Goal: Navigation & Orientation: Find specific page/section

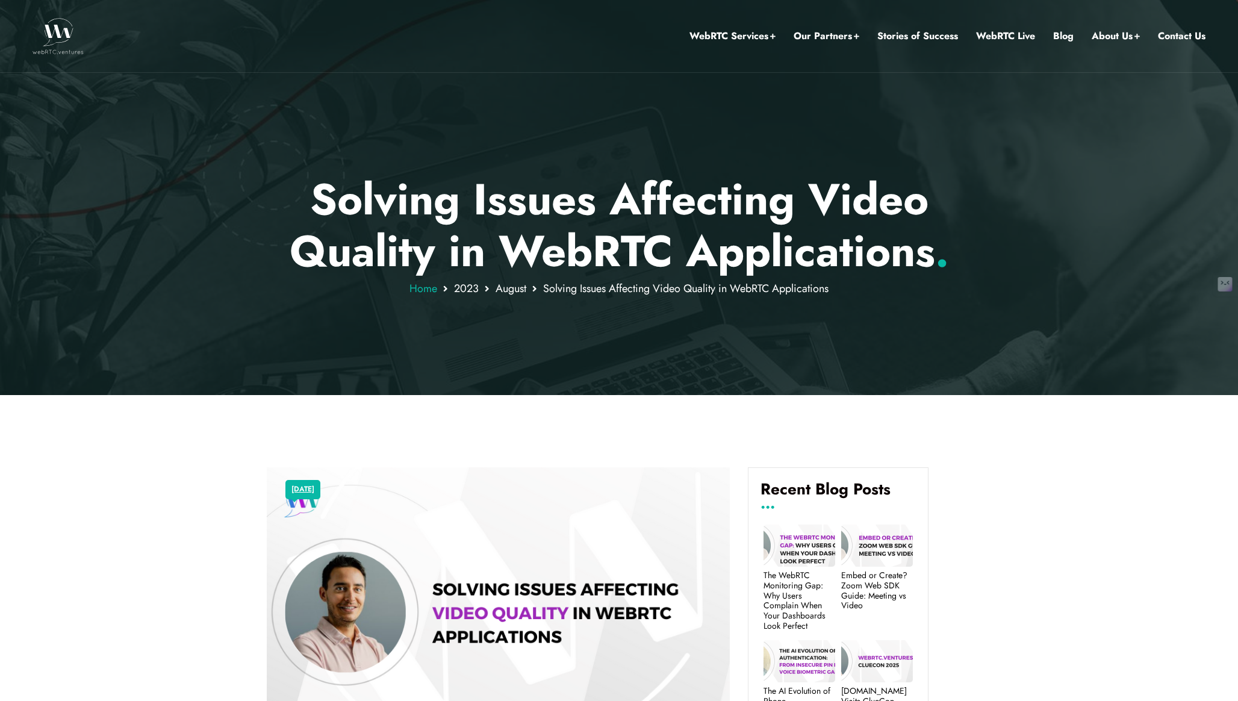
click at [420, 290] on span "Home" at bounding box center [423, 289] width 28 height 16
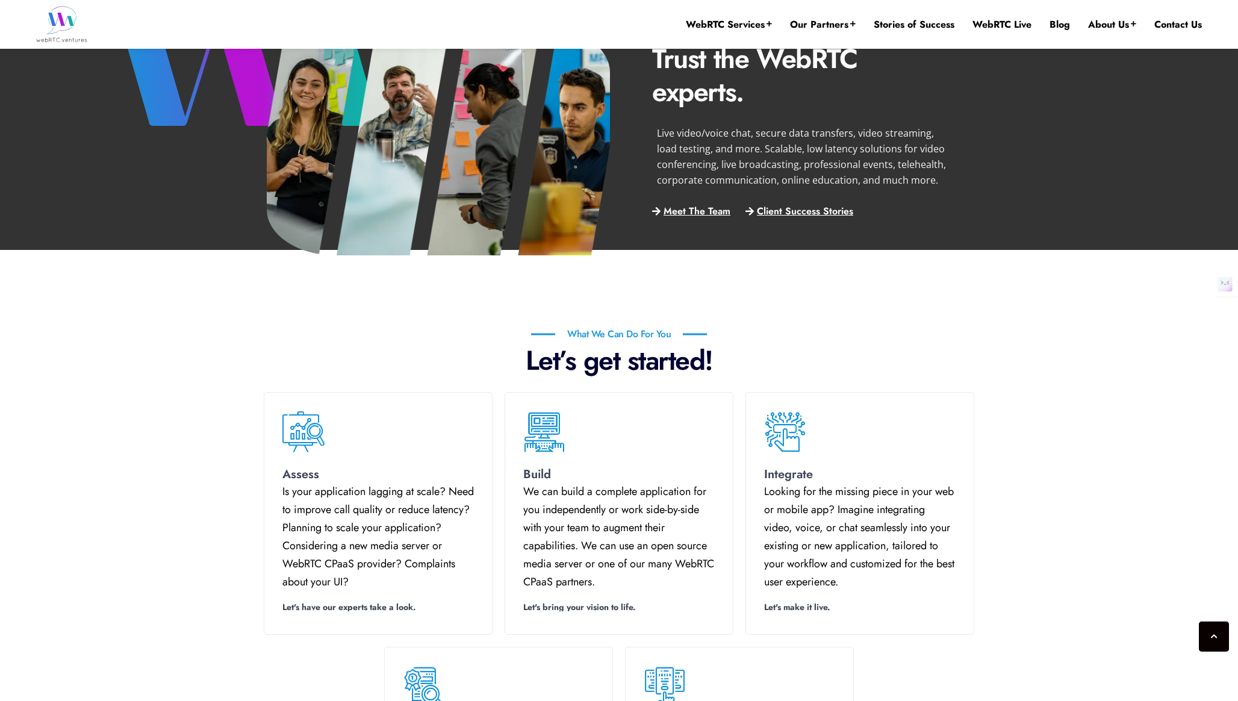
scroll to position [748, 0]
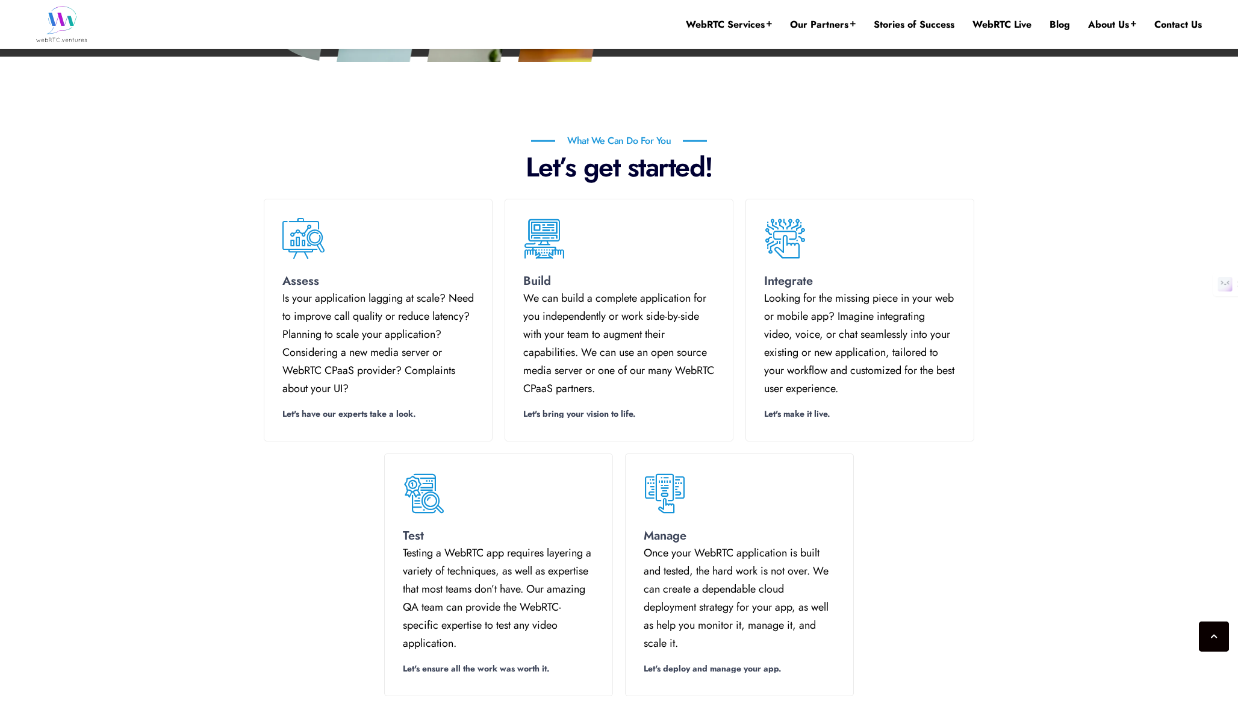
click at [542, 239] on icon at bounding box center [544, 238] width 42 height 42
click at [783, 238] on icon at bounding box center [785, 238] width 42 height 42
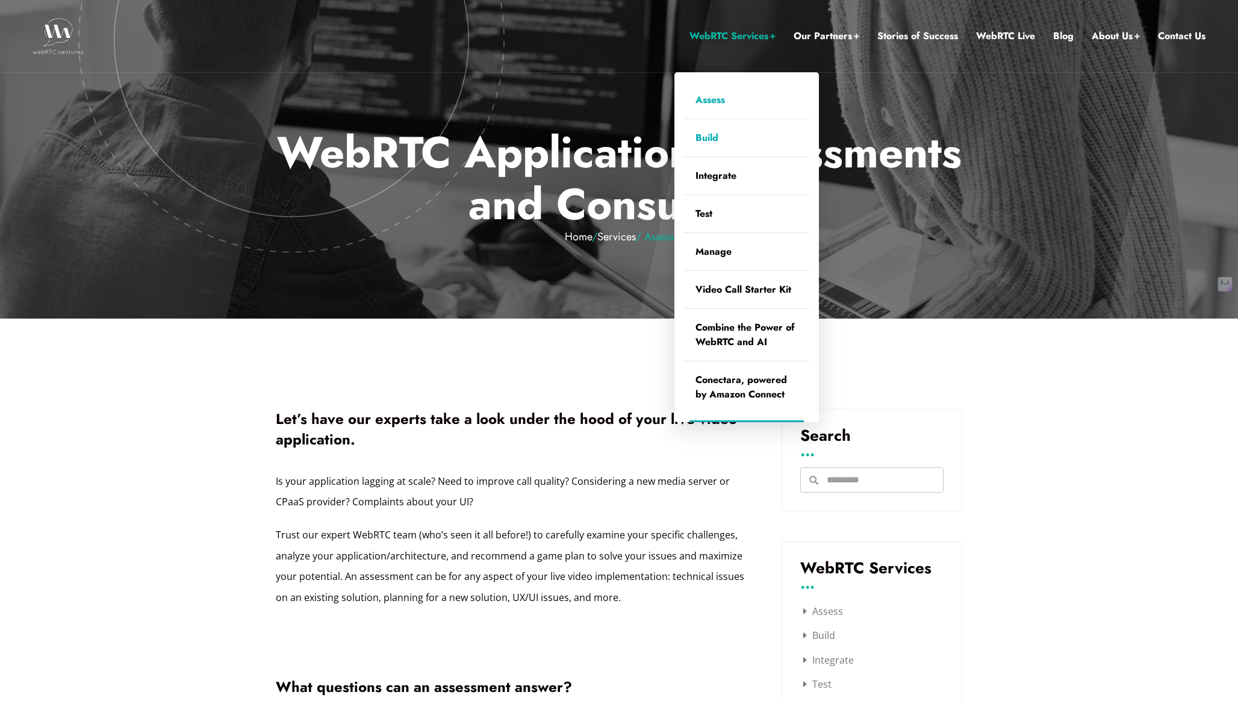
click at [708, 138] on link "Build" at bounding box center [746, 137] width 126 height 37
